Goal: Transaction & Acquisition: Purchase product/service

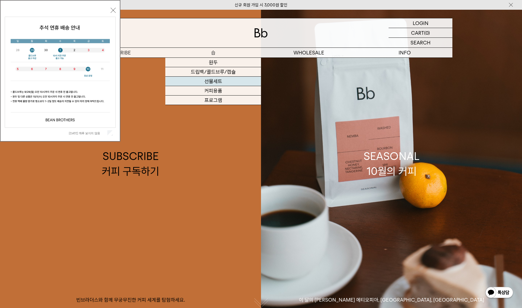
click at [212, 81] on link "선물세트" at bounding box center [213, 81] width 96 height 9
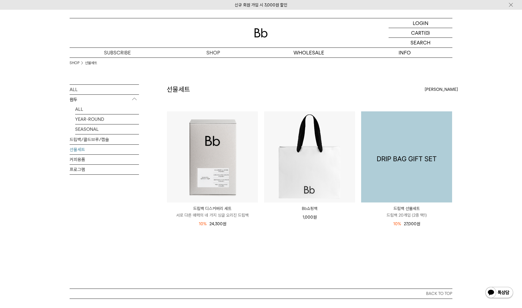
click at [395, 166] on img at bounding box center [406, 156] width 91 height 91
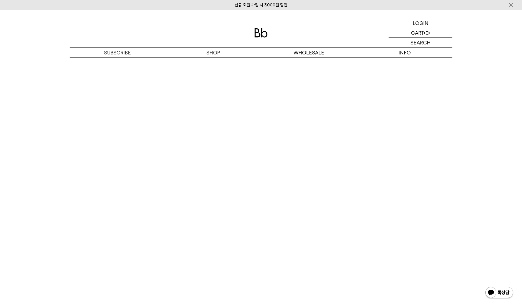
scroll to position [1441, 0]
